Goal: Task Accomplishment & Management: Manage account settings

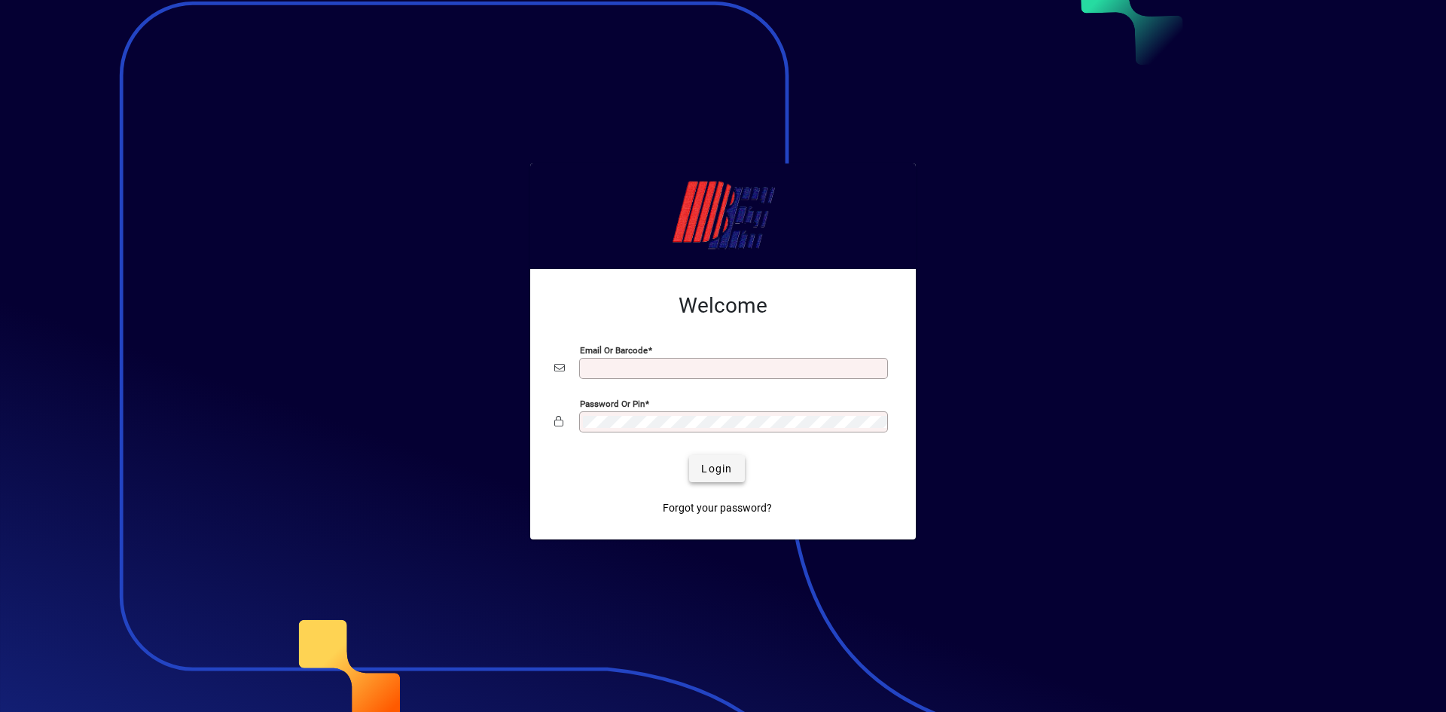
type input "**********"
drag, startPoint x: 716, startPoint y: 467, endPoint x: 703, endPoint y: 467, distance: 13.6
click at [716, 466] on span "Login" at bounding box center [716, 469] width 31 height 16
